Goal: Information Seeking & Learning: Learn about a topic

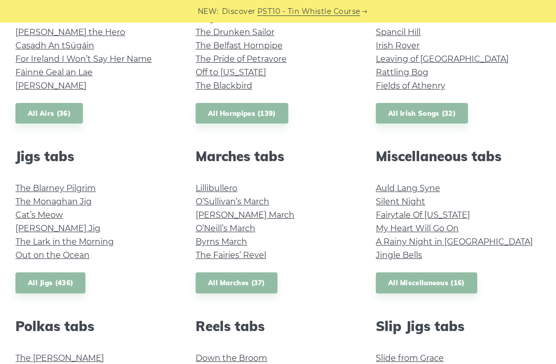
click at [445, 223] on link "My Heart Will Go On" at bounding box center [417, 228] width 83 height 10
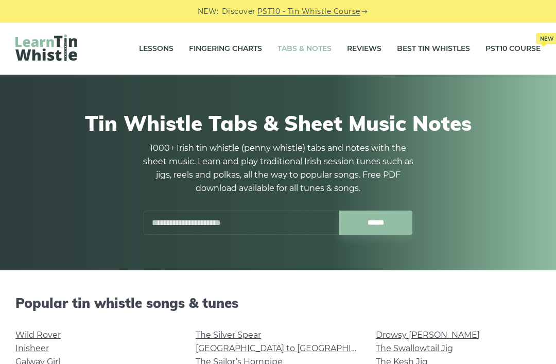
click at [171, 227] on input "text" at bounding box center [242, 223] width 196 height 24
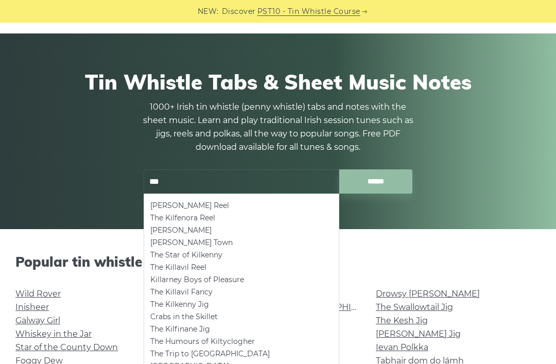
scroll to position [24, 0]
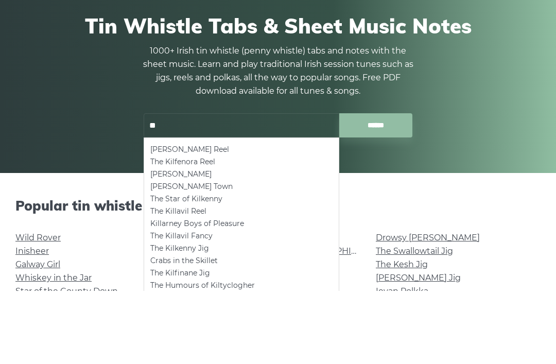
type input "*"
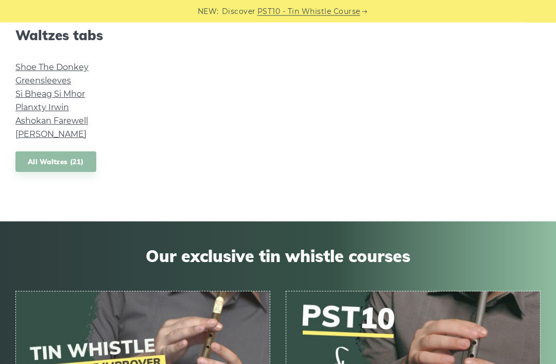
scroll to position [926, 0]
click at [44, 66] on link "Shoe The Donkey" at bounding box center [51, 67] width 73 height 10
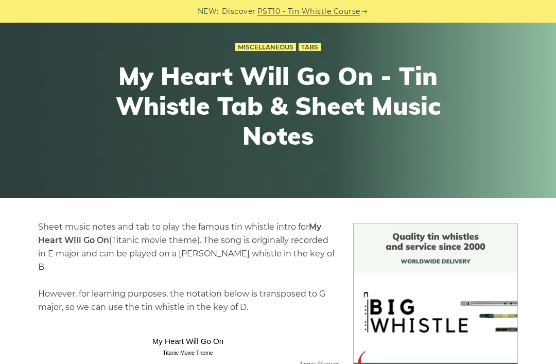
scroll to position [68, 0]
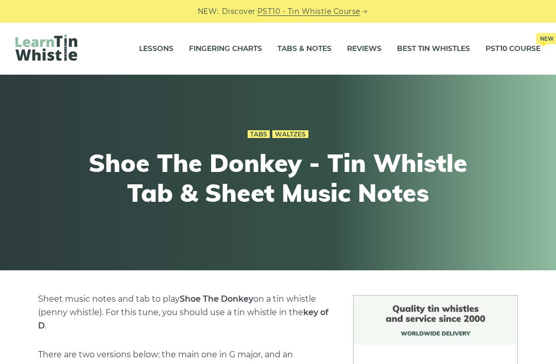
click at [432, 52] on link "Best Tin Whistles" at bounding box center [433, 49] width 73 height 26
click at [150, 50] on link "Lessons" at bounding box center [156, 49] width 34 height 26
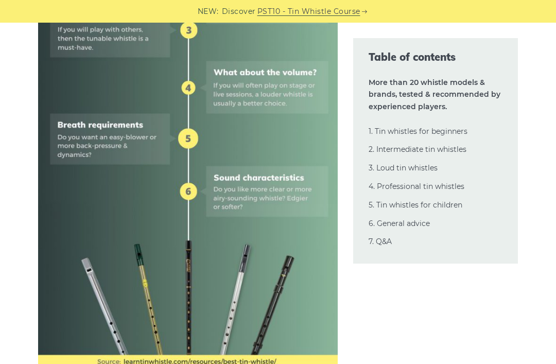
scroll to position [684, 0]
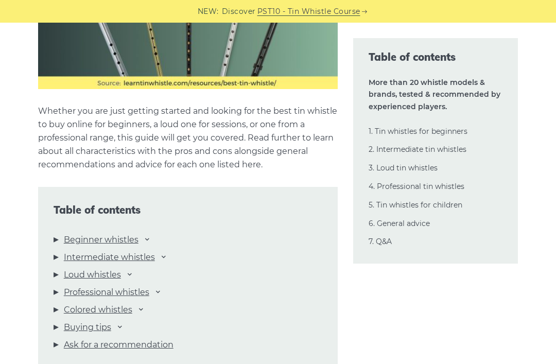
click at [77, 240] on link "Beginner whistles" at bounding box center [101, 239] width 75 height 13
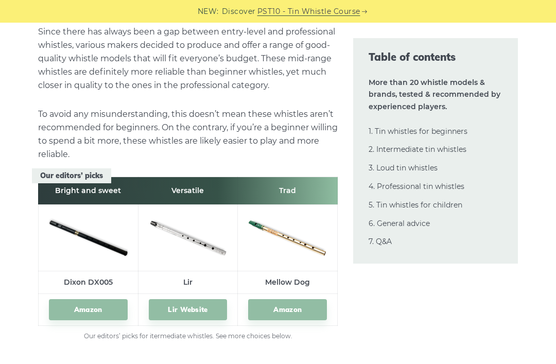
scroll to position [5473, 0]
